Goal: Task Accomplishment & Management: Manage account settings

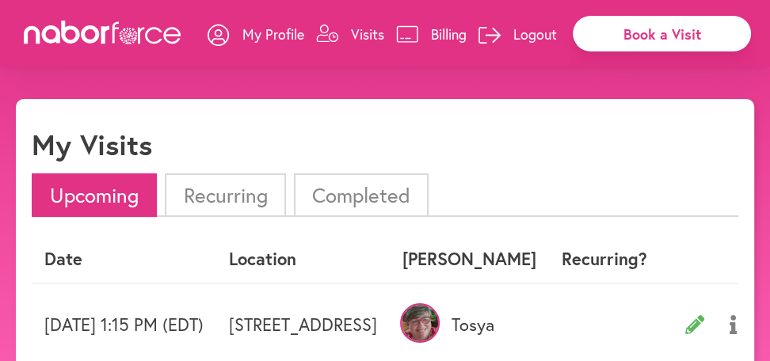
click at [84, 181] on li "Upcoming" at bounding box center [94, 195] width 125 height 44
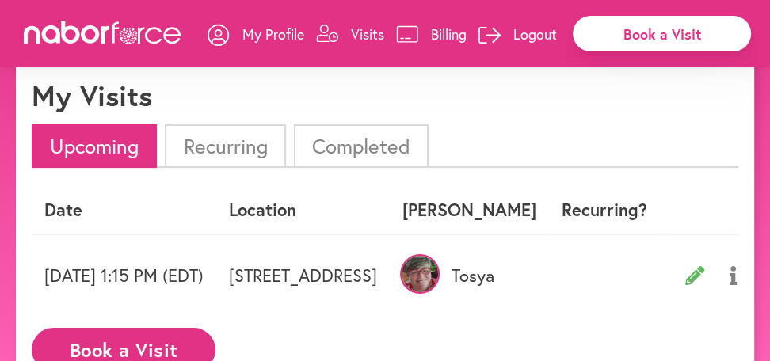
scroll to position [63, 0]
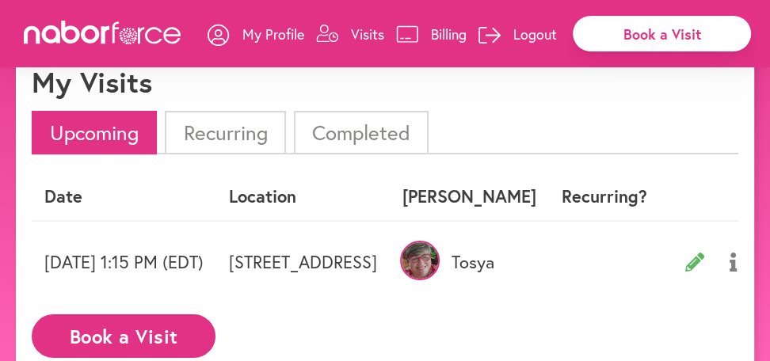
click at [440, 266] on img at bounding box center [420, 261] width 40 height 40
click at [536, 257] on p "Tosya" at bounding box center [469, 262] width 134 height 21
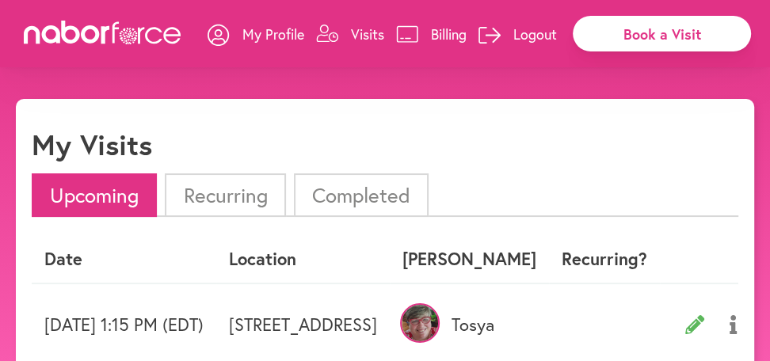
click at [355, 187] on li "Completed" at bounding box center [361, 195] width 135 height 44
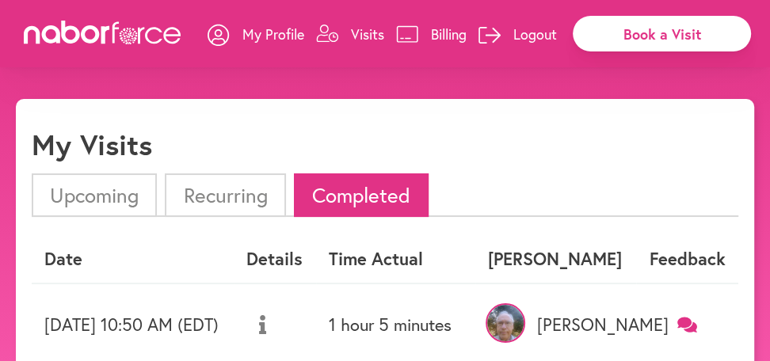
scroll to position [63, 0]
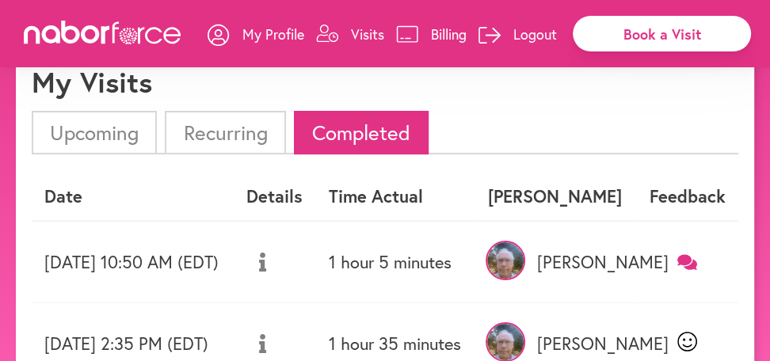
click at [124, 129] on li "Upcoming" at bounding box center [94, 133] width 125 height 44
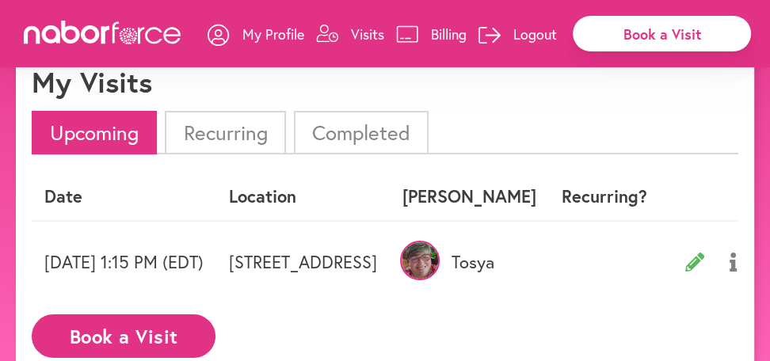
click at [440, 257] on img at bounding box center [420, 261] width 40 height 40
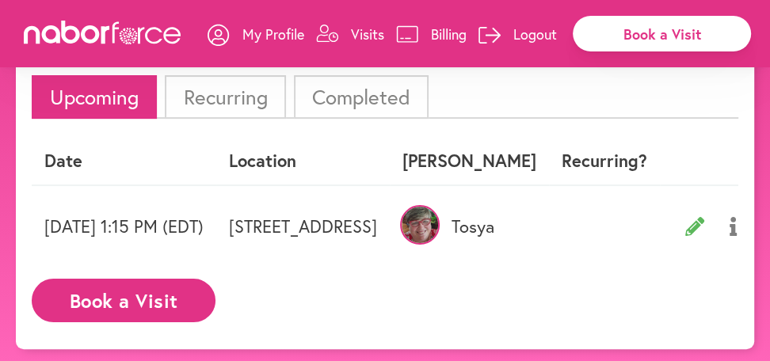
click at [345, 32] on link "Visits" at bounding box center [350, 34] width 68 height 48
click at [67, 92] on li "Upcoming" at bounding box center [94, 97] width 125 height 44
click at [87, 97] on li "Upcoming" at bounding box center [94, 97] width 125 height 44
click at [35, 86] on li "Upcoming" at bounding box center [94, 97] width 125 height 44
click at [54, 92] on li "Upcoming" at bounding box center [94, 97] width 125 height 44
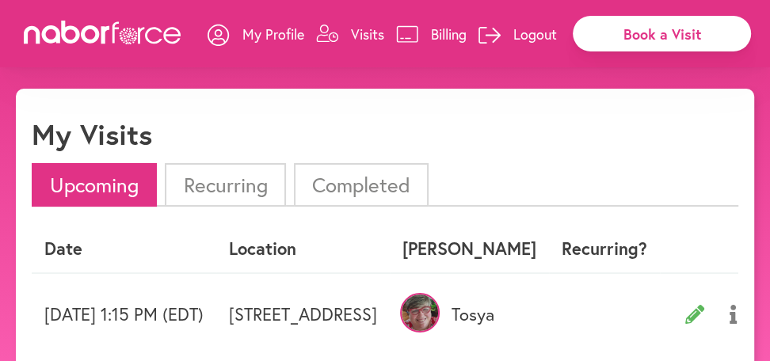
scroll to position [0, 0]
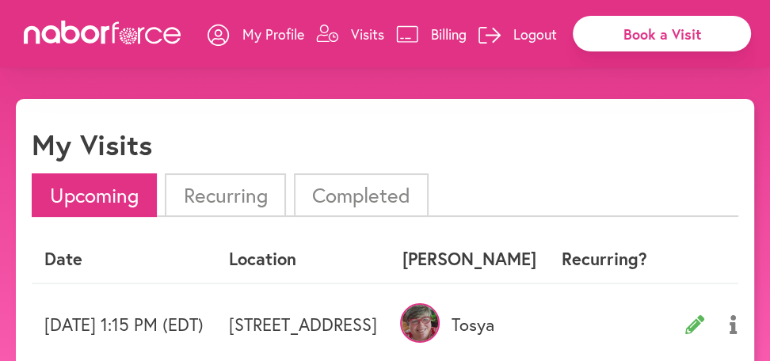
click at [254, 29] on p "My Profile" at bounding box center [273, 34] width 62 height 19
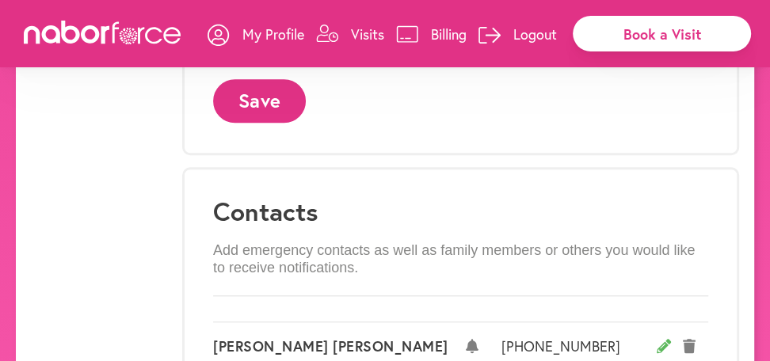
scroll to position [386, 0]
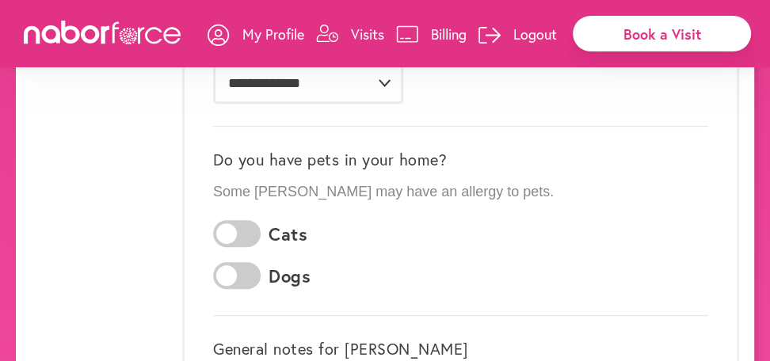
click at [345, 28] on link "Visits" at bounding box center [350, 34] width 68 height 48
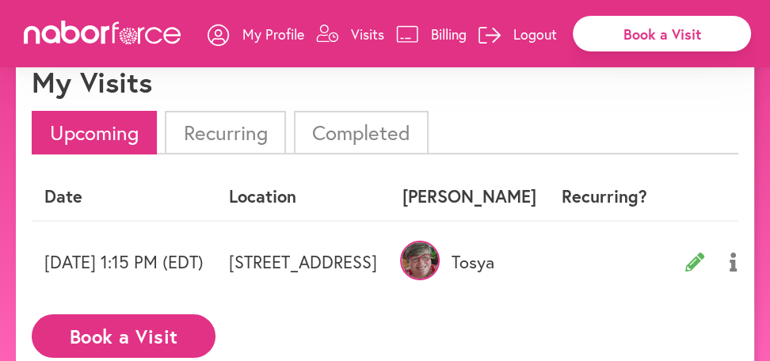
scroll to position [98, 0]
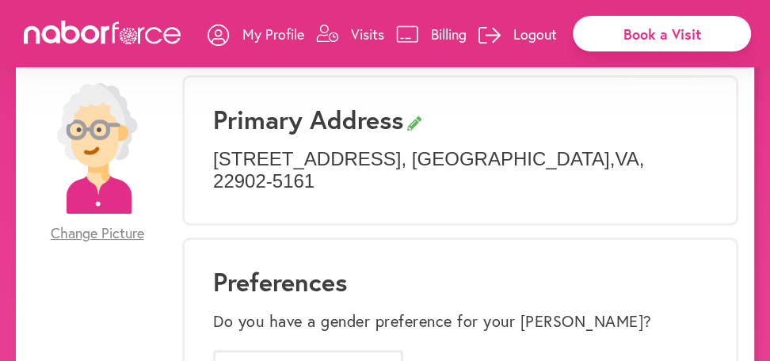
scroll to position [386, 0]
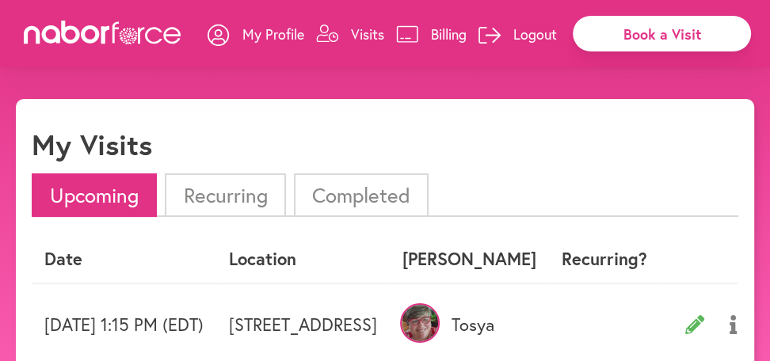
scroll to position [98, 0]
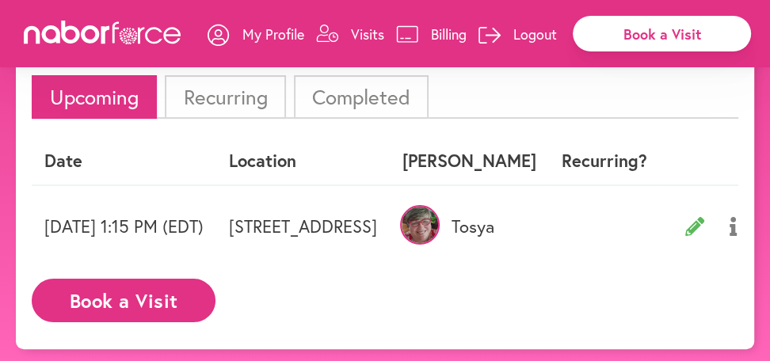
click at [530, 29] on p "Logout" at bounding box center [535, 34] width 44 height 19
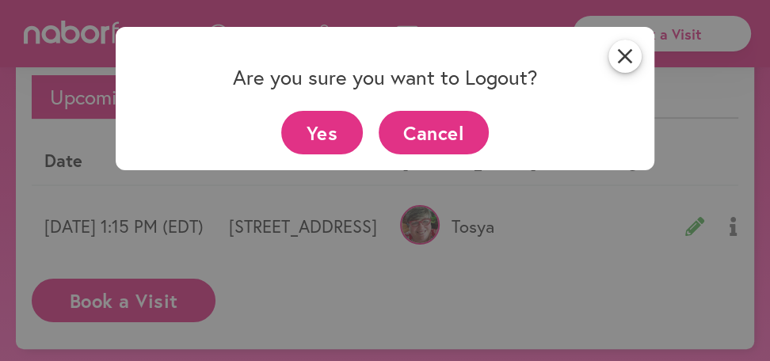
click at [317, 127] on button "Yes" at bounding box center [322, 133] width 82 height 44
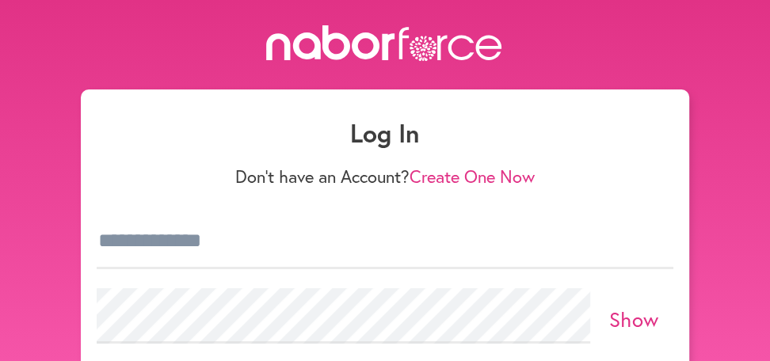
scroll to position [98, 0]
